Goal: Task Accomplishment & Management: Use online tool/utility

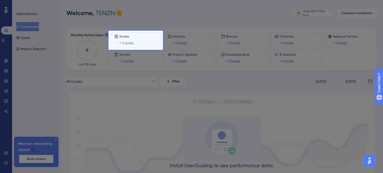
click at [36, 25] on div at bounding box center [54, 111] width 109 height 223
click at [35, 25] on div "Simply choose one of our use-case oriented templates!" at bounding box center [64, 39] width 86 height 29
click at [128, 44] on link "+ Create" at bounding box center [126, 43] width 14 height 6
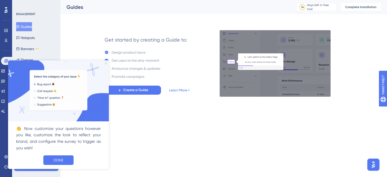
click at [106, 63] on icon "Close Preview" at bounding box center [106, 63] width 2 height 2
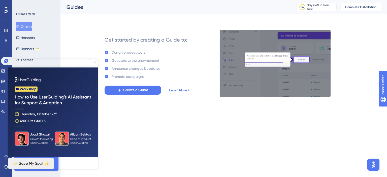
click at [95, 63] on icon "Close Preview" at bounding box center [95, 62] width 2 height 2
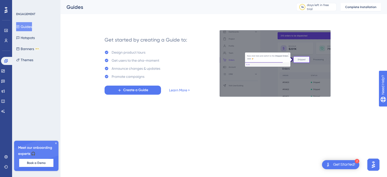
click at [56, 142] on icon at bounding box center [55, 143] width 3 height 3
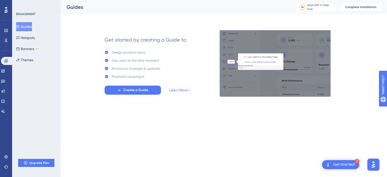
click at [21, 11] on div "ENGAGEMENT Guides Hotspots Banners BETA Themes Upgrade Plan" at bounding box center [36, 88] width 48 height 177
